Goal: Book appointment/travel/reservation

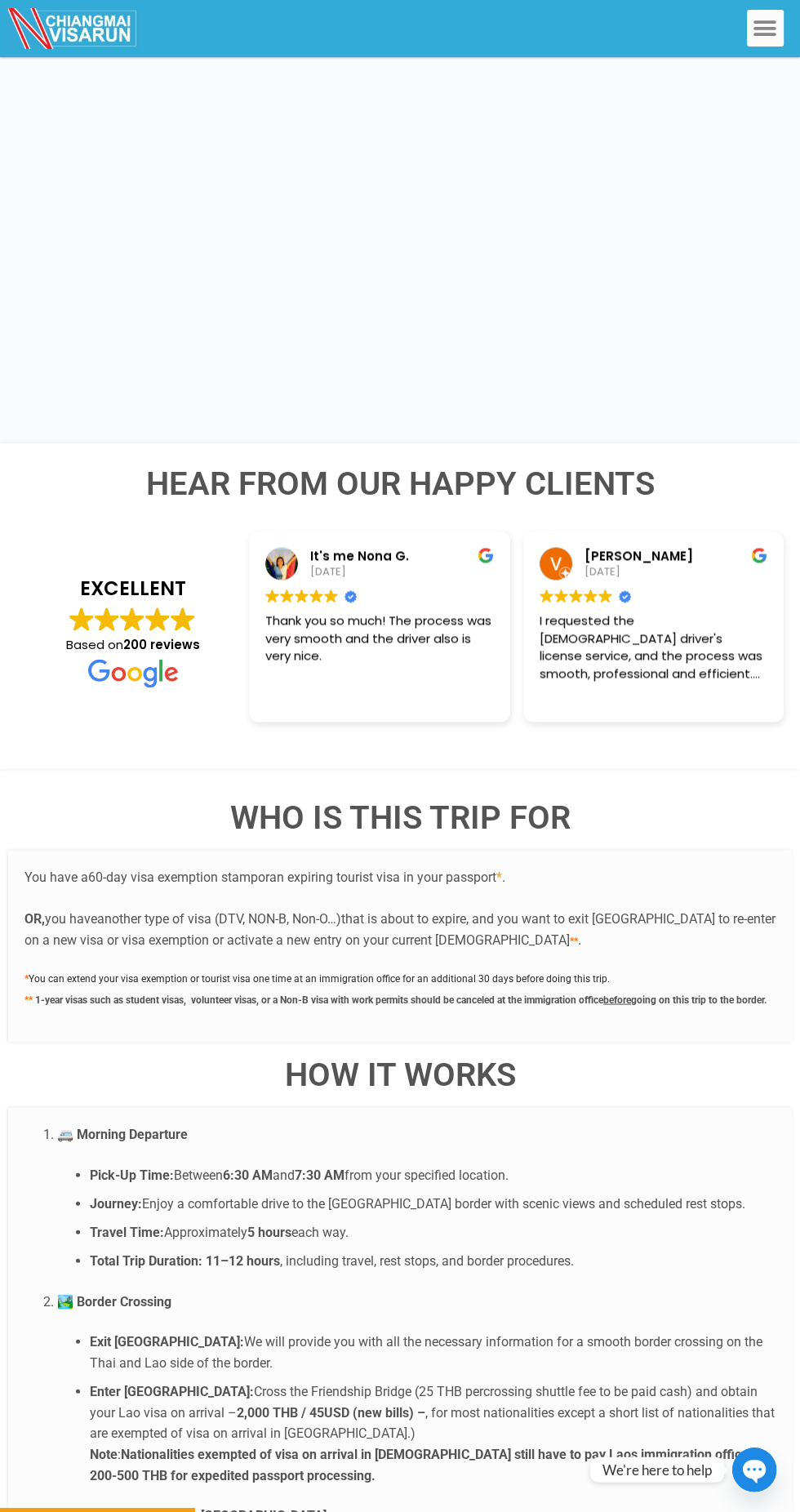
scroll to position [1542, 0]
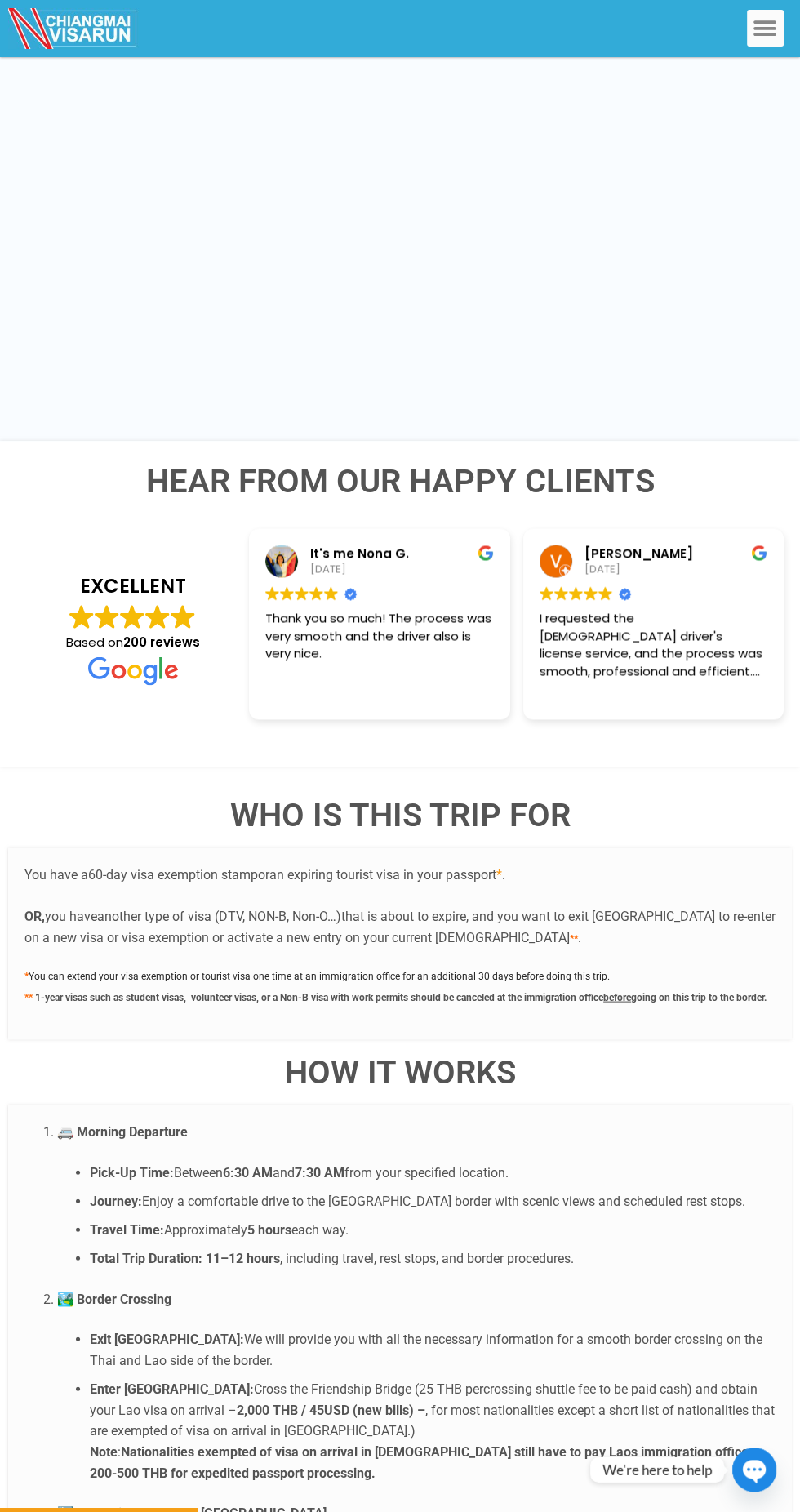
click at [152, 633] on strong "200 reviews" at bounding box center [161, 641] width 77 height 17
click at [135, 604] on img at bounding box center [132, 617] width 25 height 25
click at [123, 612] on div "EXCELLENT Based on 200 reviews" at bounding box center [133, 628] width 200 height 113
click at [590, 441] on div "Hear from Our Happy Clients EXCELLENT Based on 200 reviews It's me Nona G. 28/0…" at bounding box center [400, 603] width 767 height 325
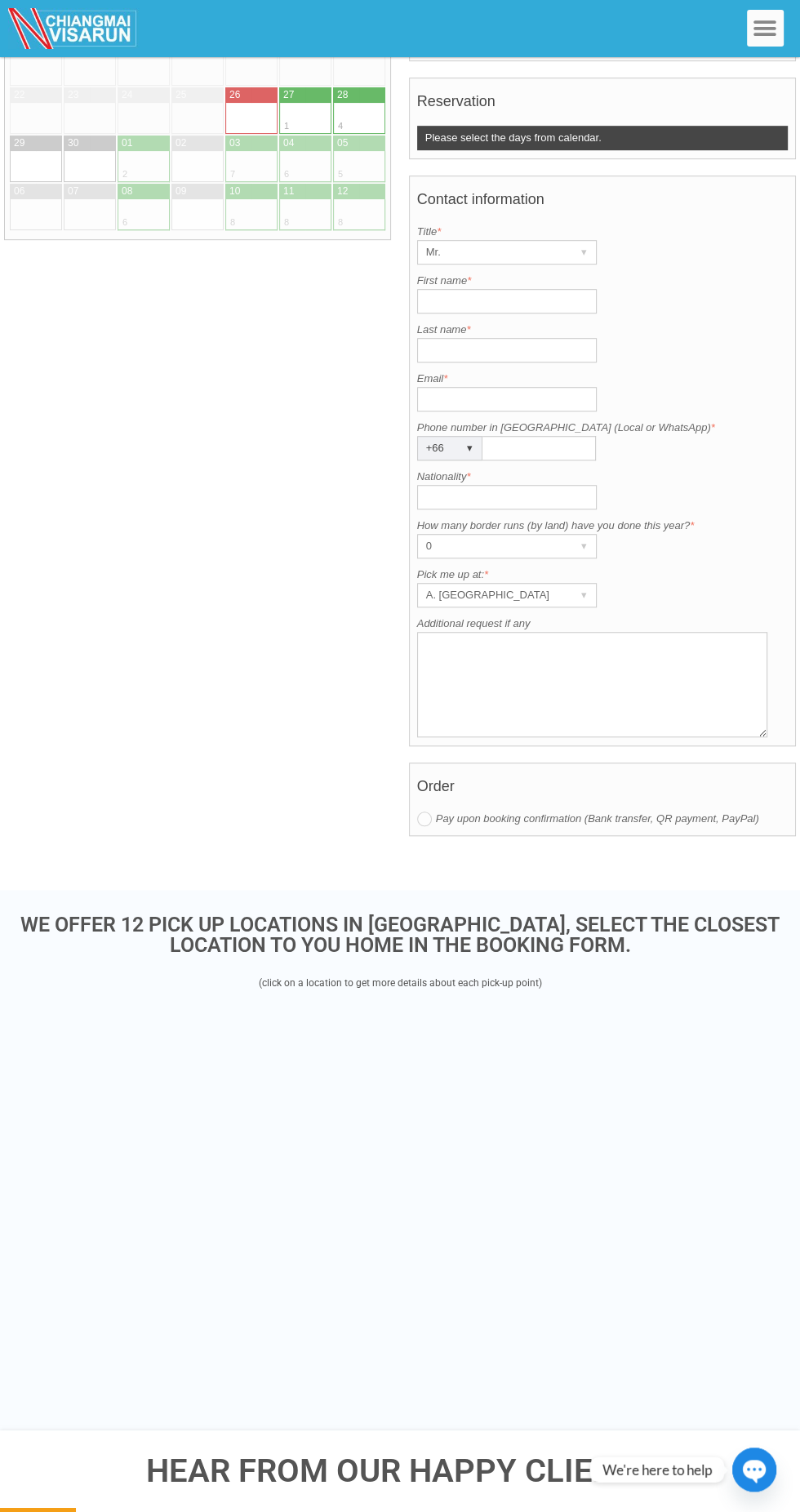
scroll to position [543, 0]
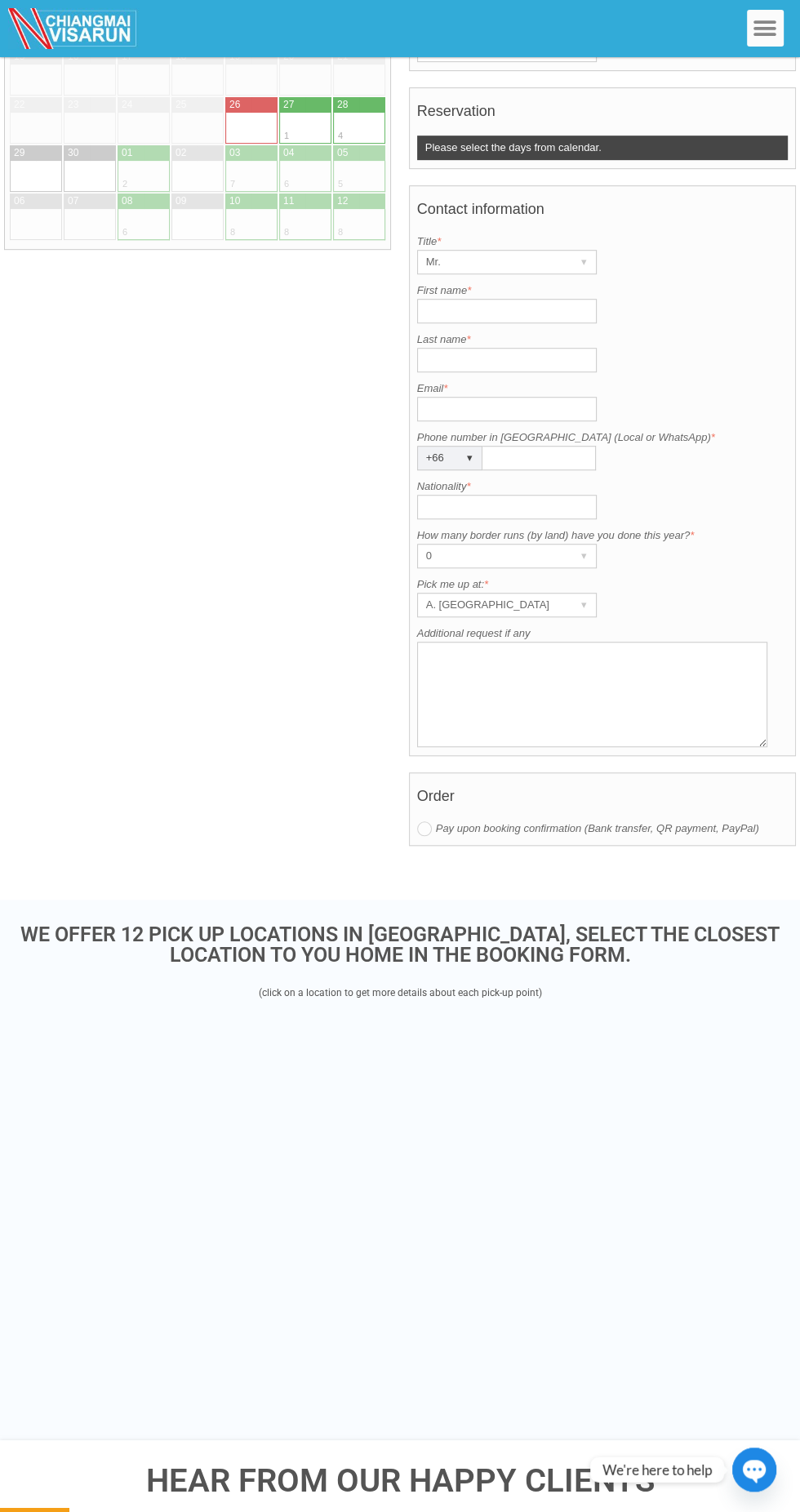
click at [101, 43] on img at bounding box center [73, 29] width 130 height 41
click at [763, 23] on icon "Menu Toggle" at bounding box center [765, 29] width 25 height 25
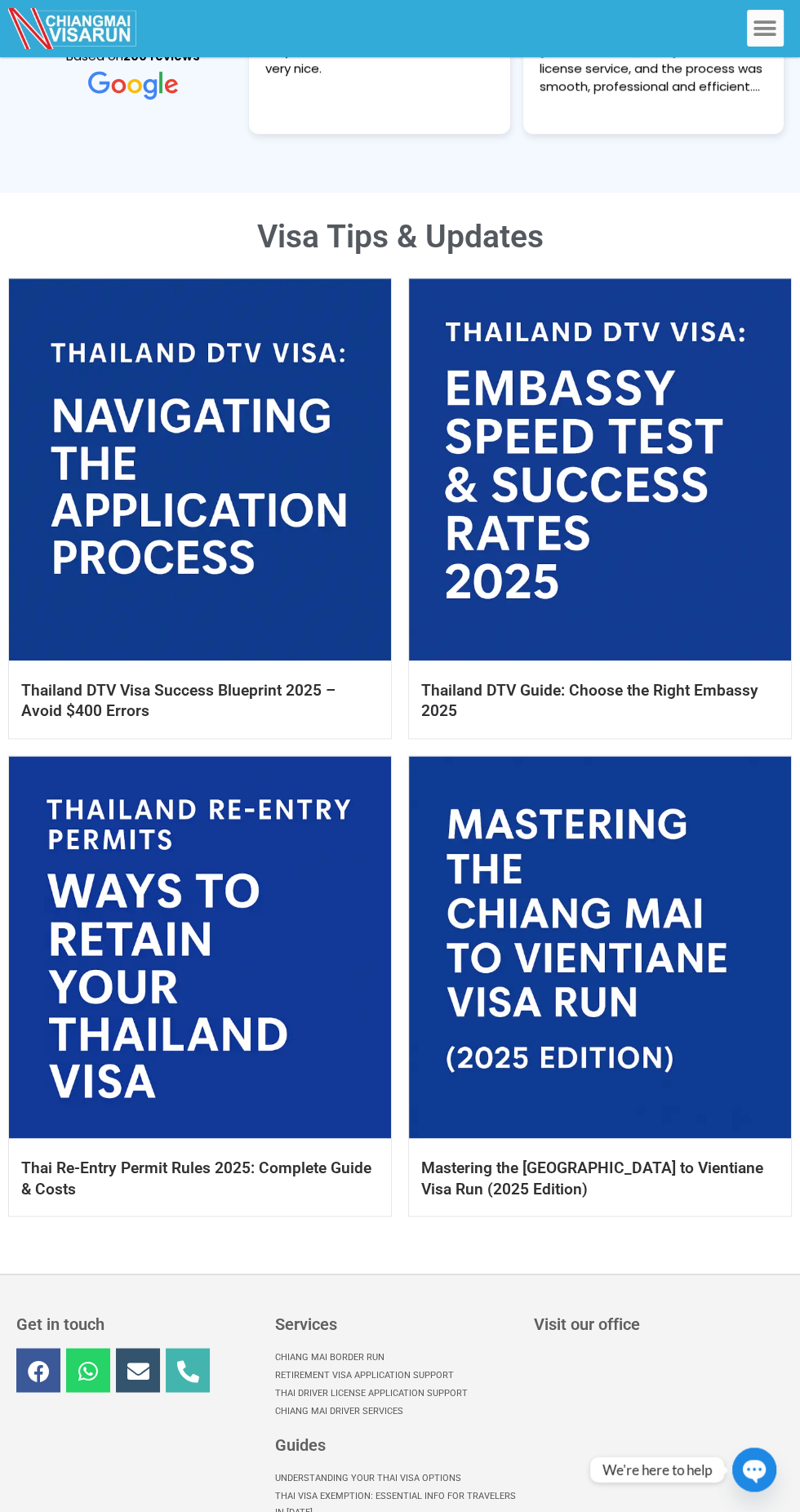
scroll to position [1082, 0]
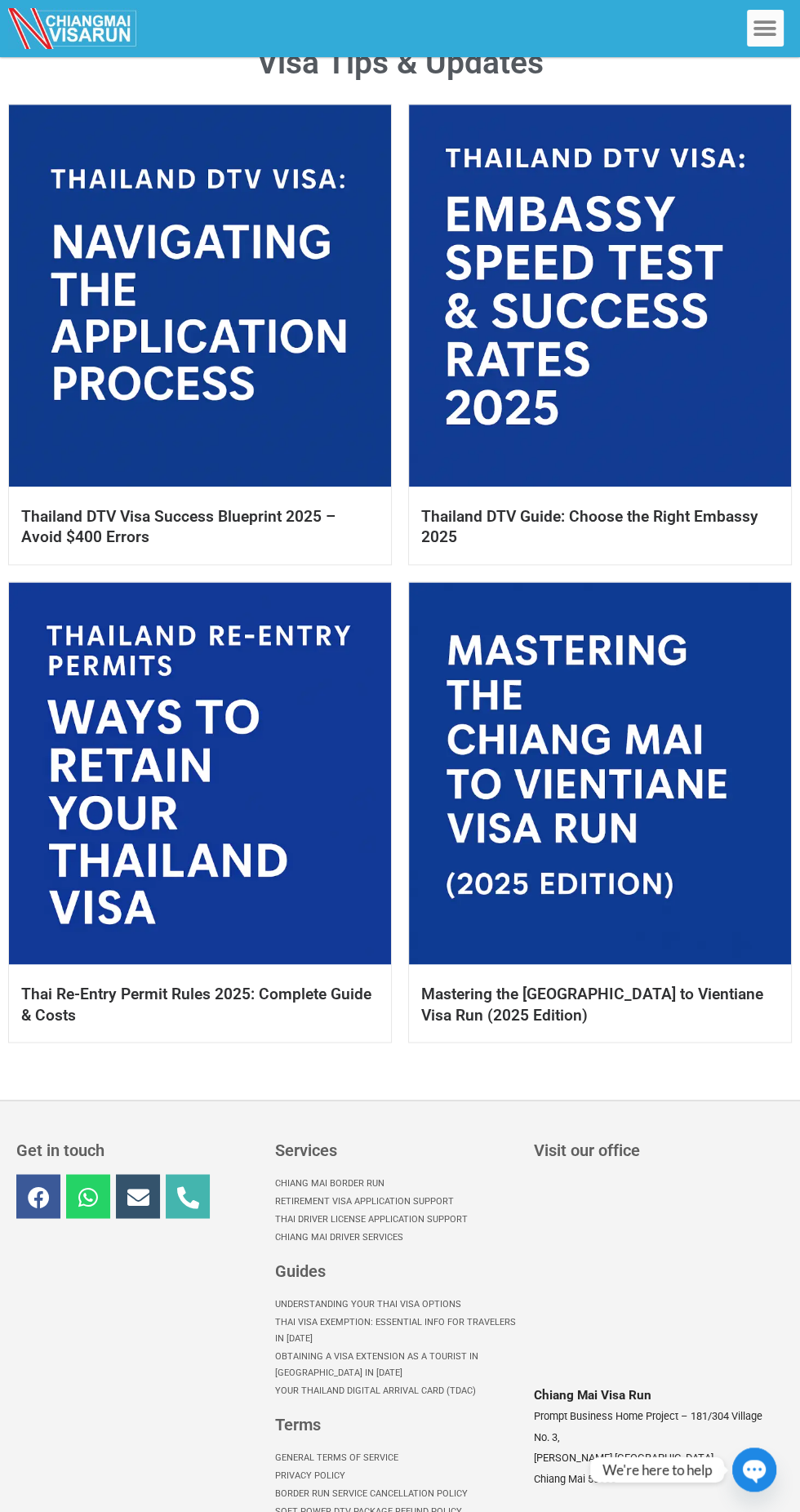
click at [91, 1196] on icon at bounding box center [89, 1196] width 22 height 22
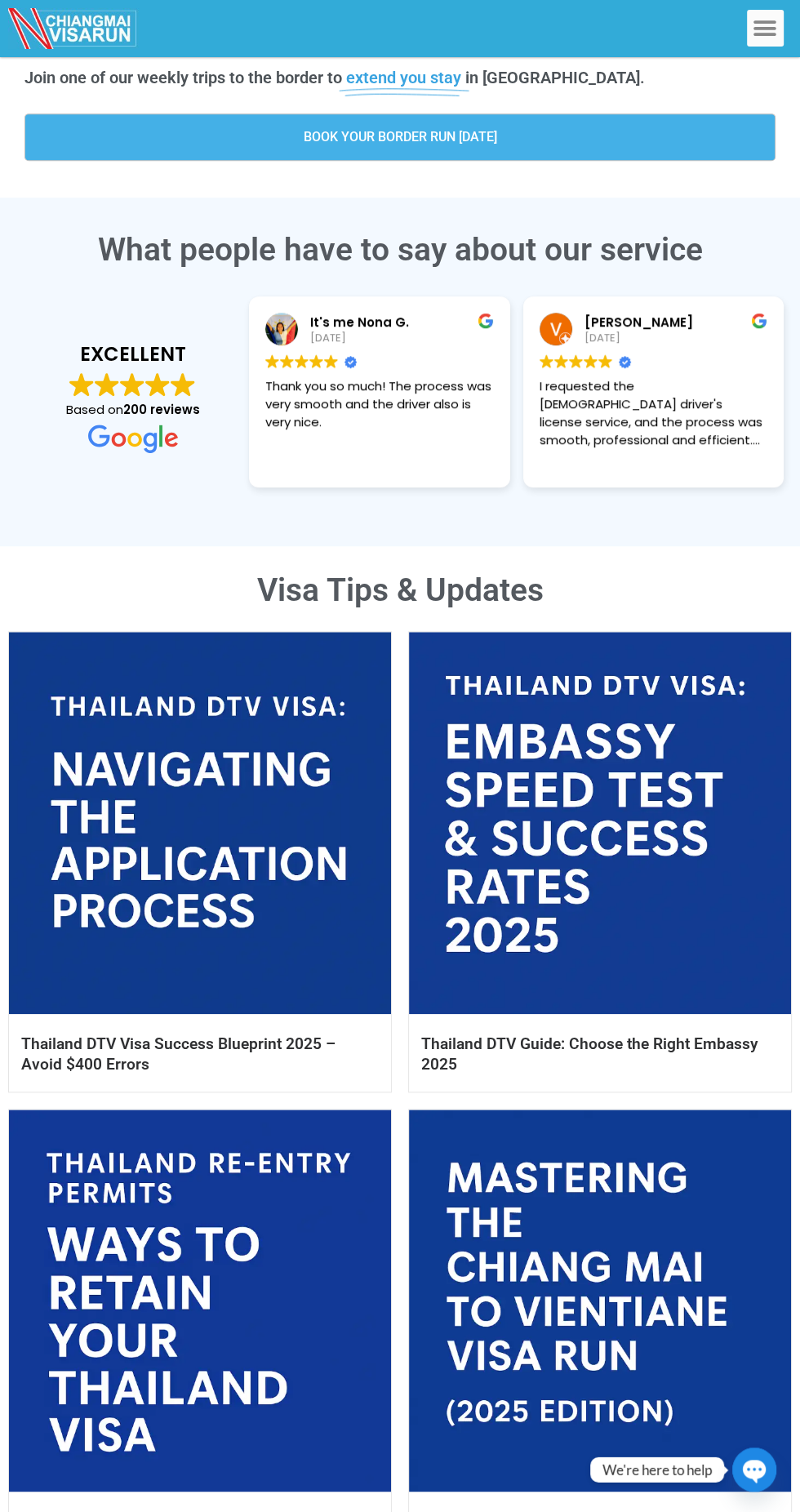
scroll to position [0, 0]
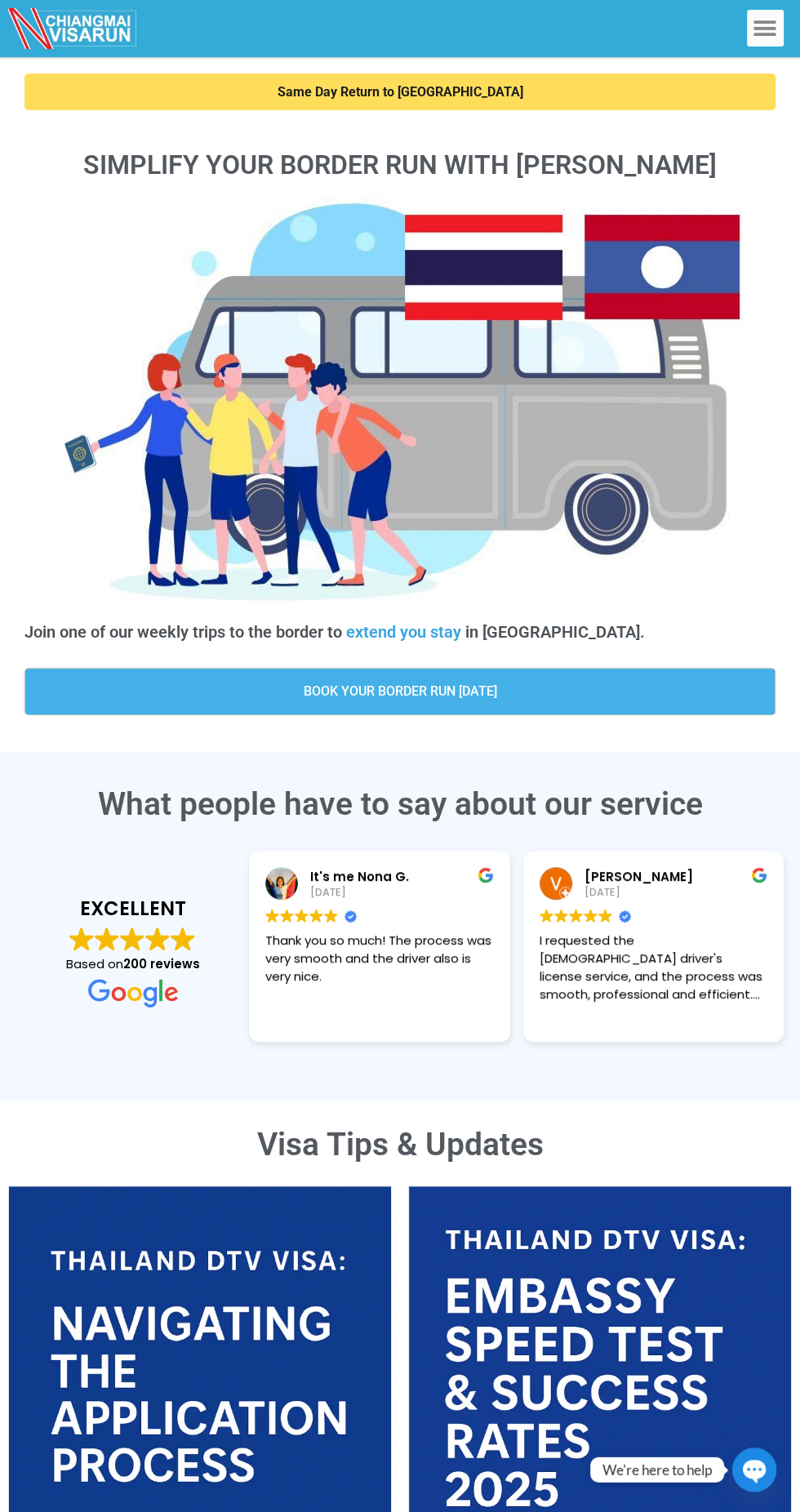
click at [761, 26] on icon "Menu Toggle" at bounding box center [765, 29] width 25 height 25
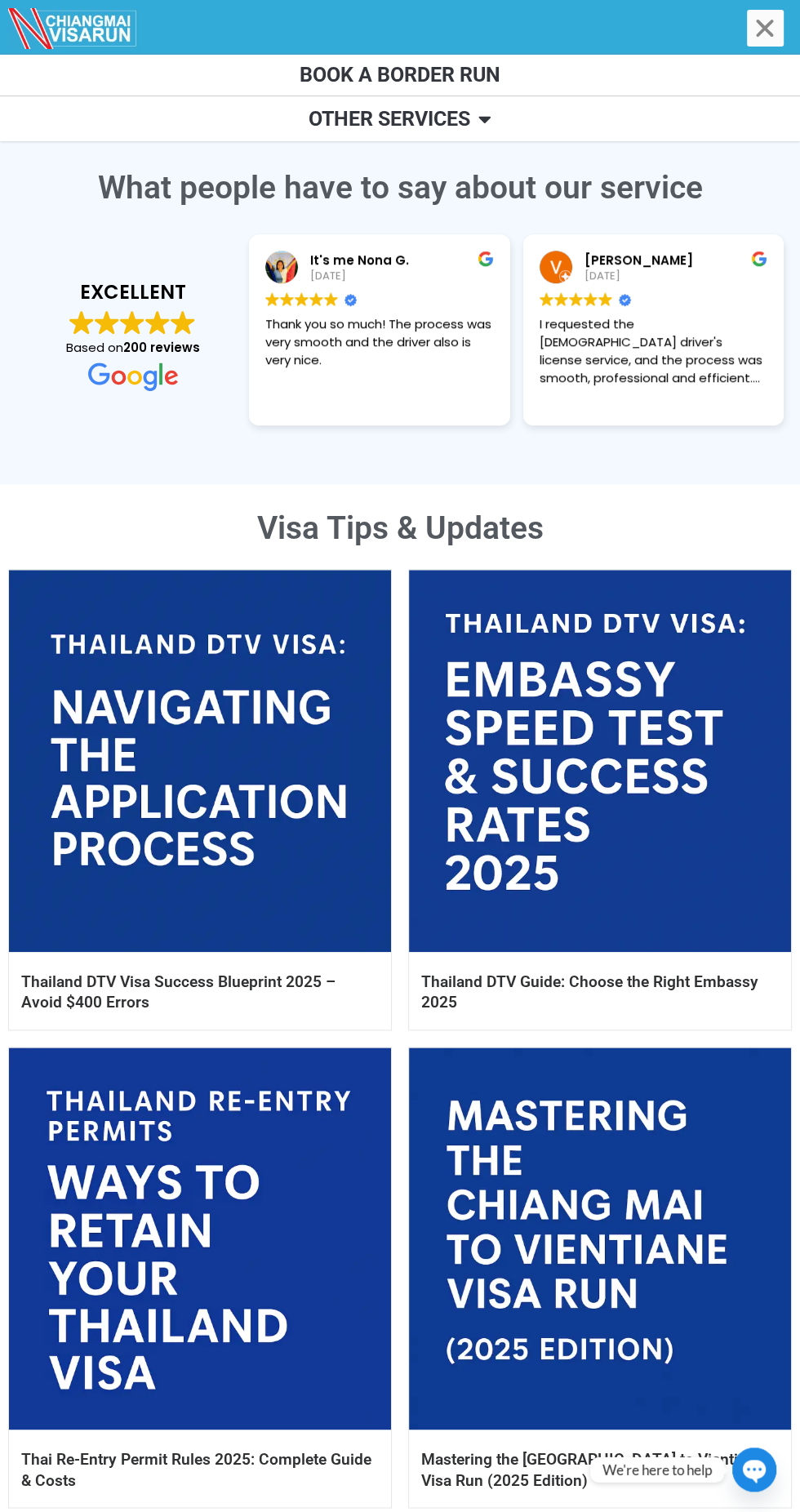
scroll to position [1082, 0]
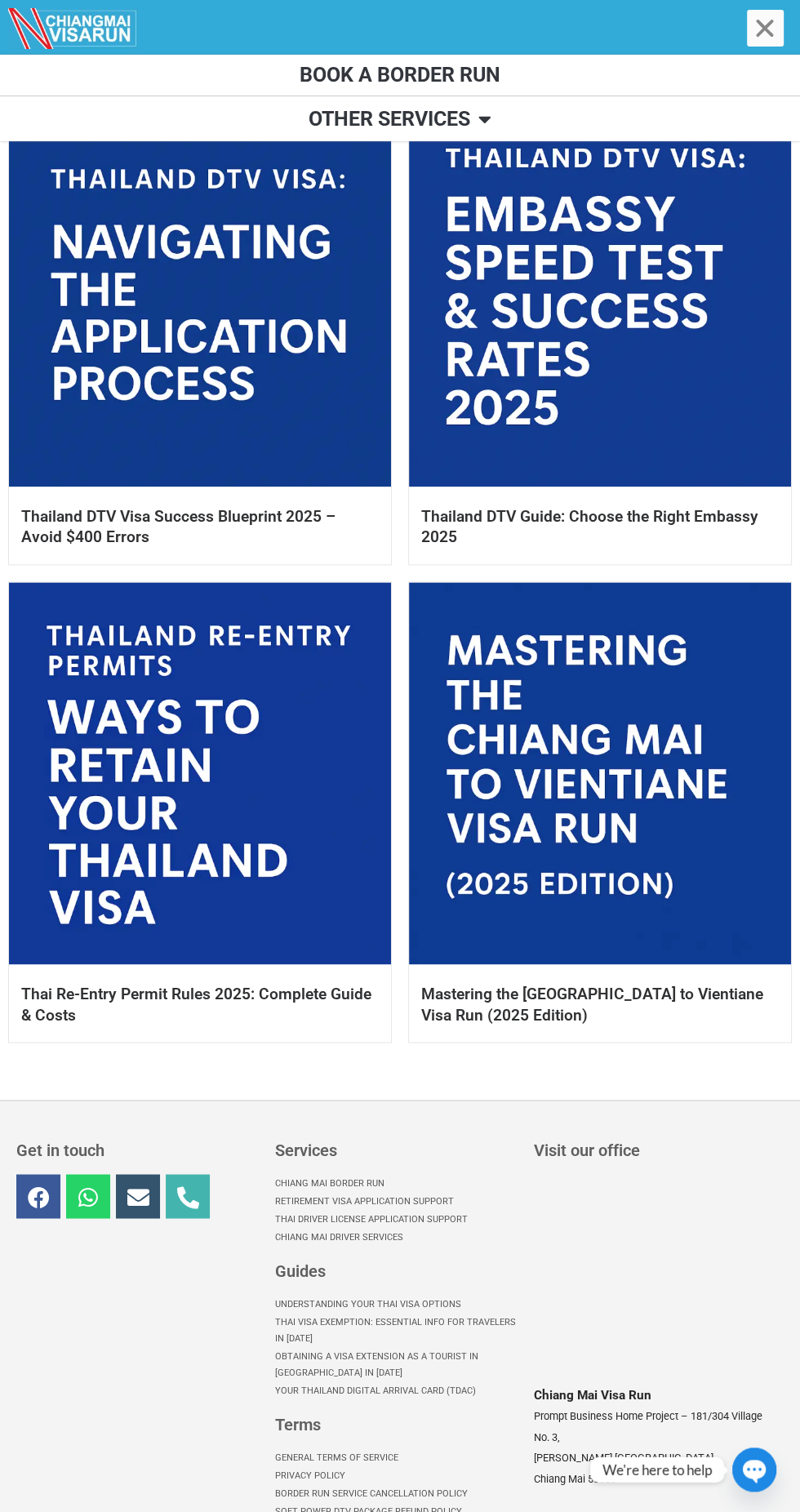
click at [674, 827] on link at bounding box center [600, 773] width 382 height 382
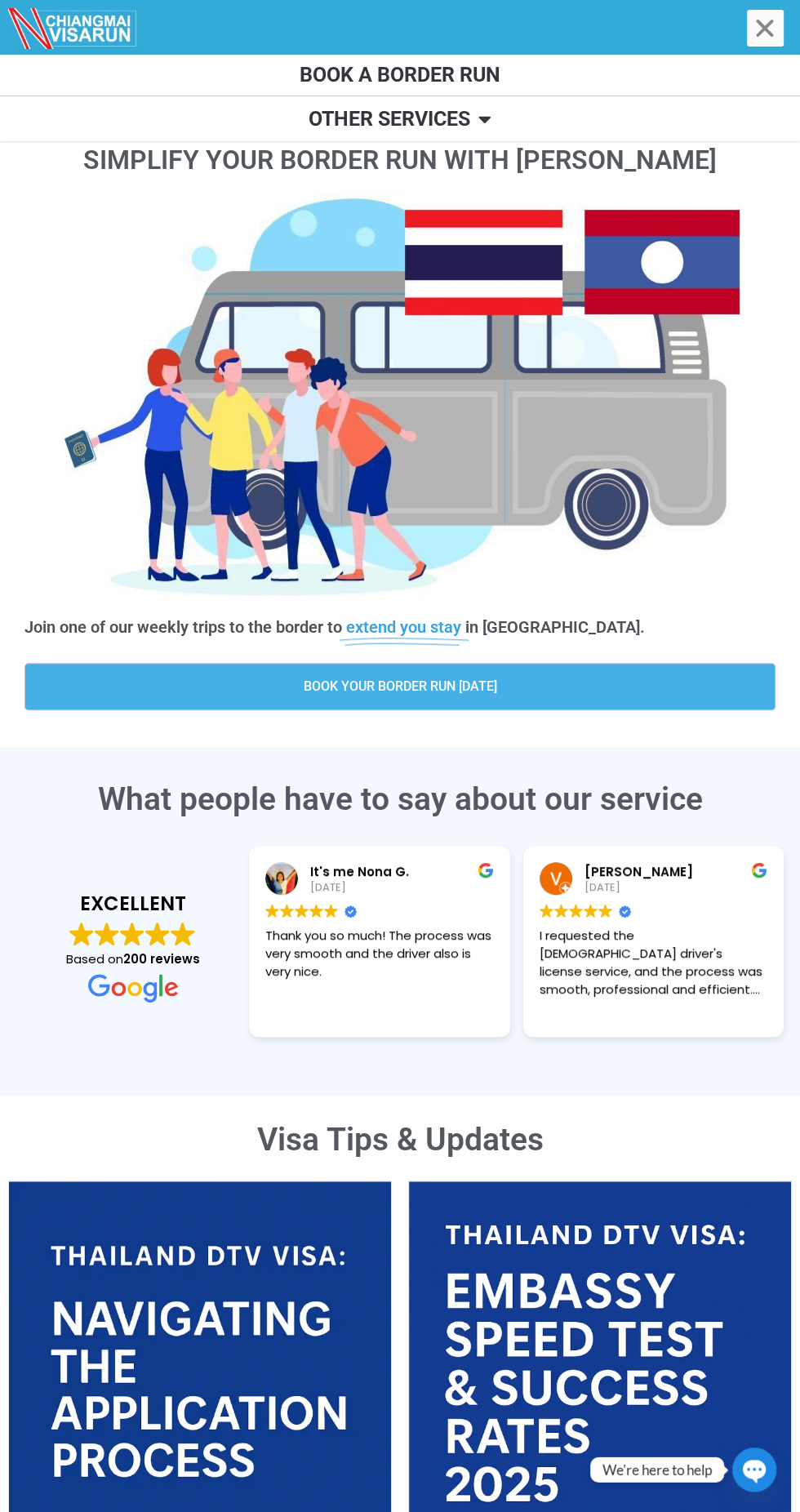
scroll to position [0, 0]
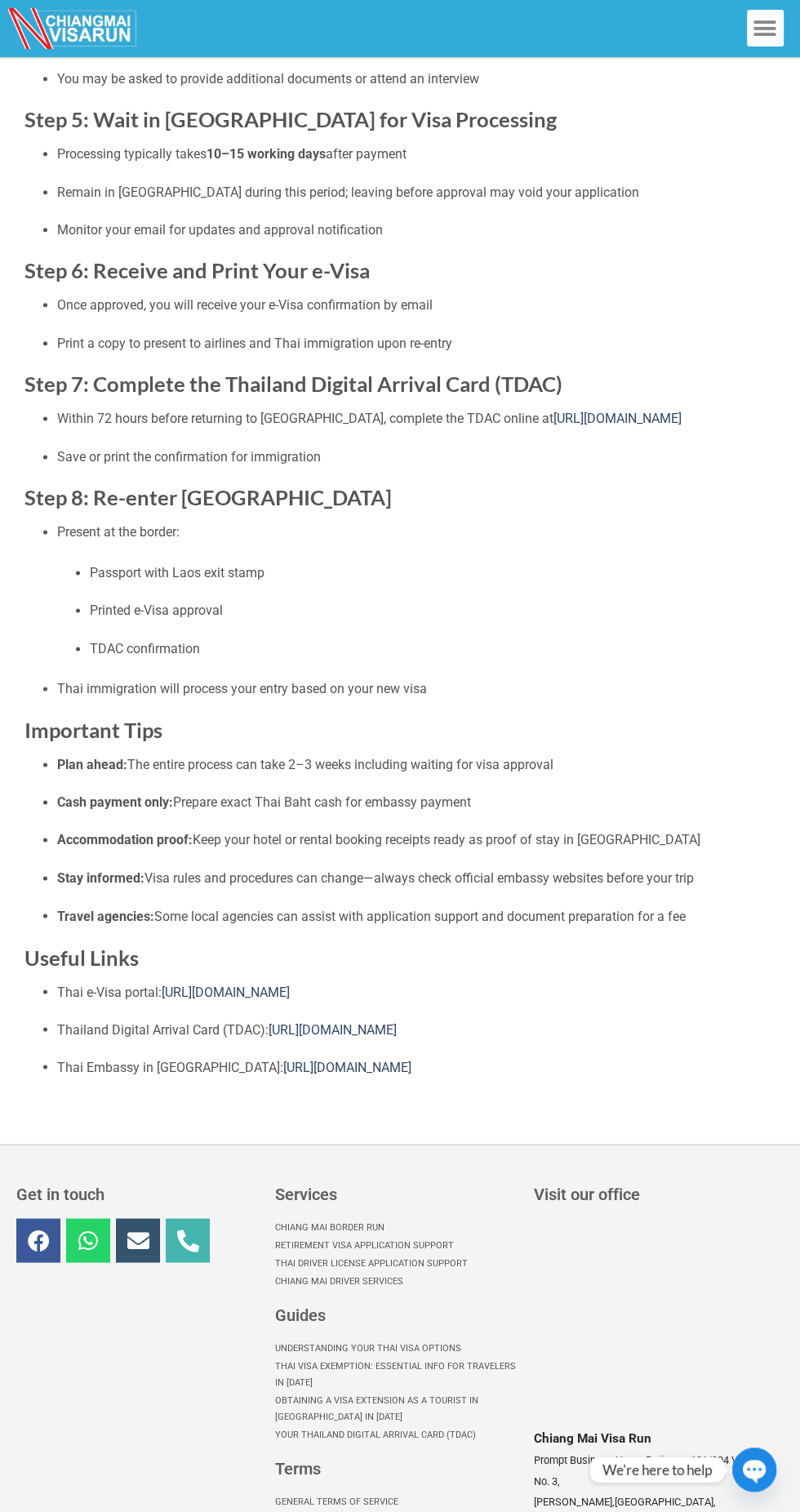
scroll to position [1207, 0]
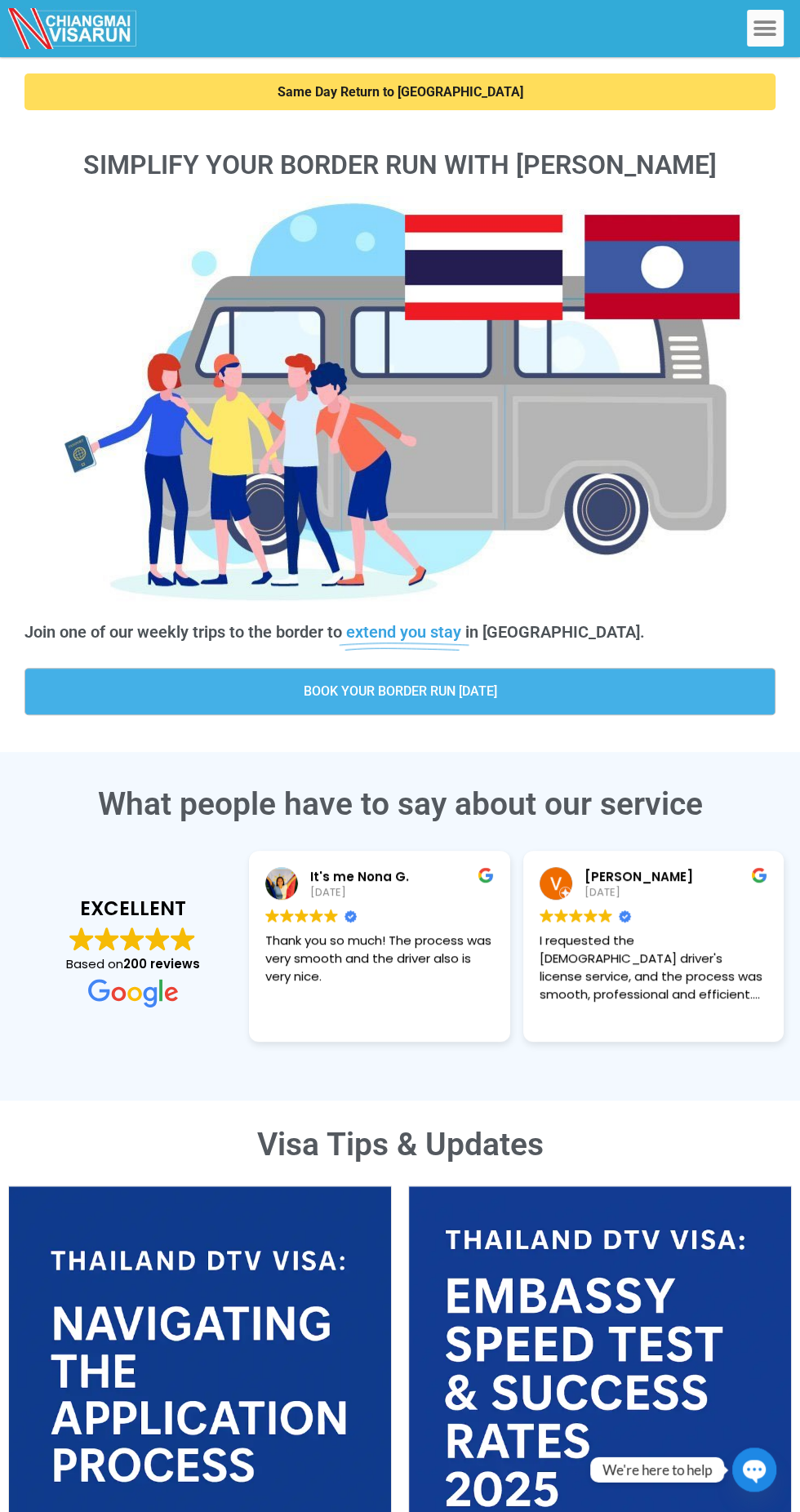
click at [459, 691] on span "BOOK YOUR BORDER RUN TODAY" at bounding box center [400, 692] width 193 height 13
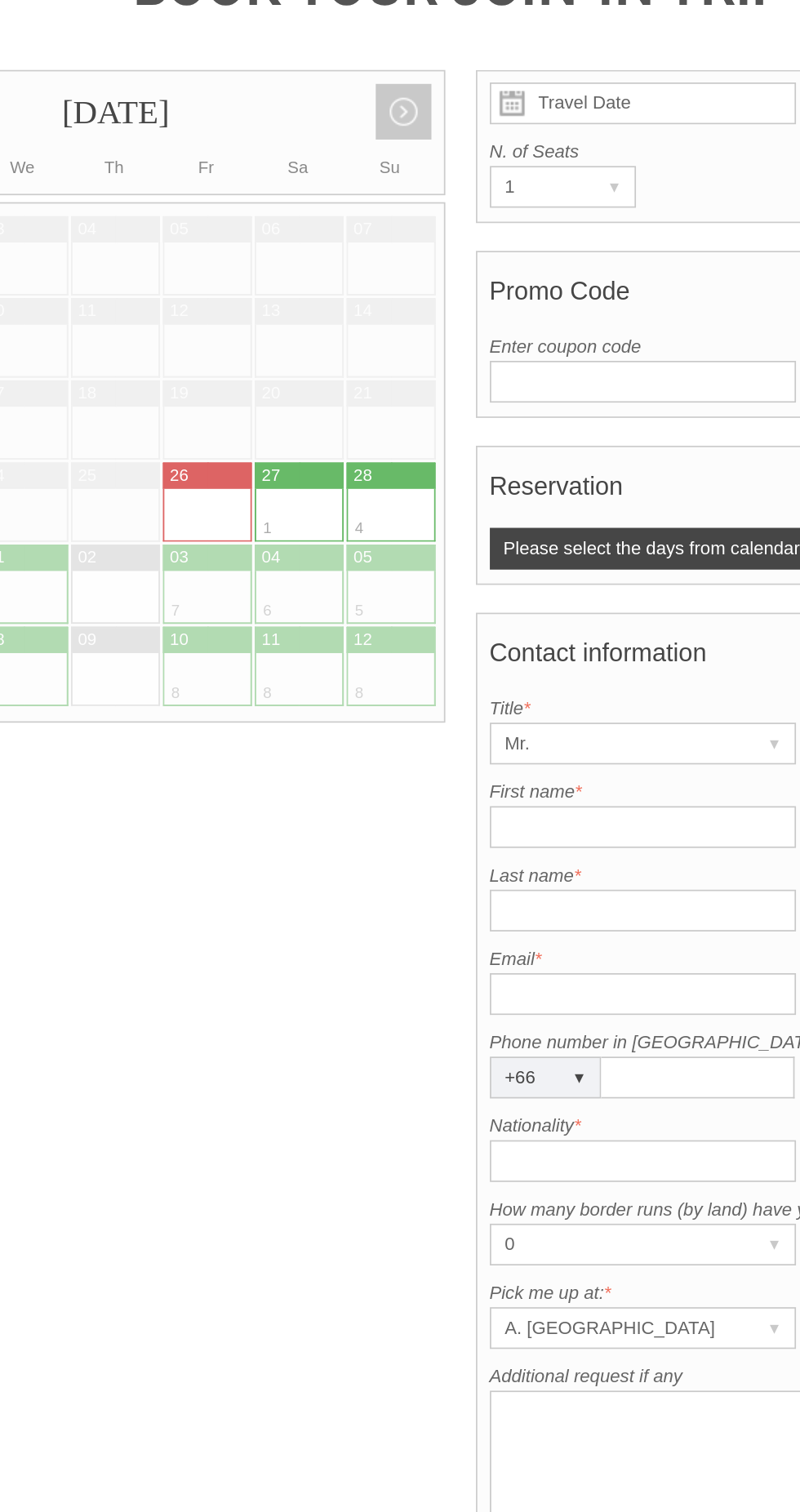
click at [303, 656] on div at bounding box center [293, 672] width 26 height 31
type input "[DATE]"
radio input "true"
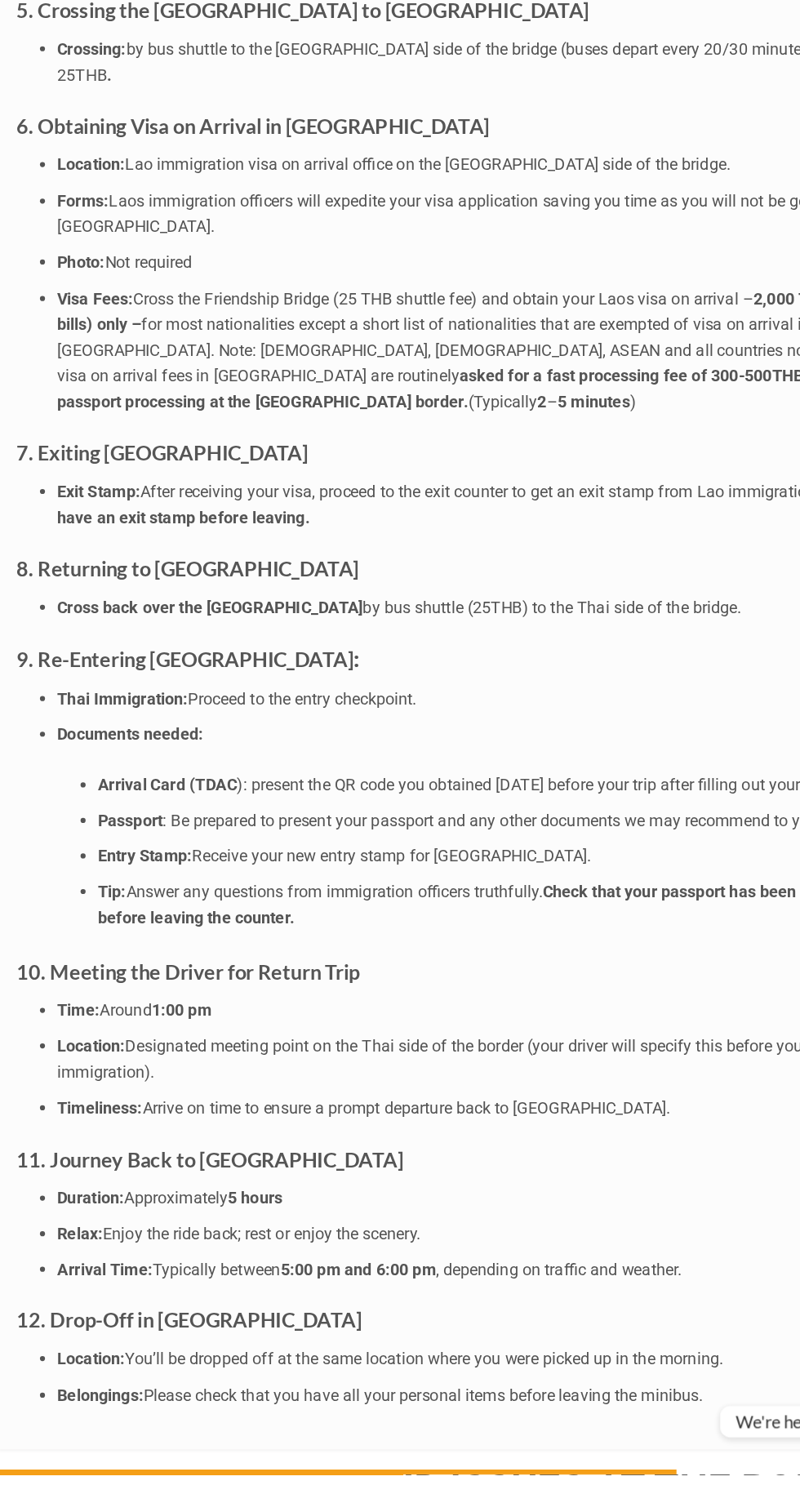
scroll to position [4415, 0]
